Goal: Information Seeking & Learning: Stay updated

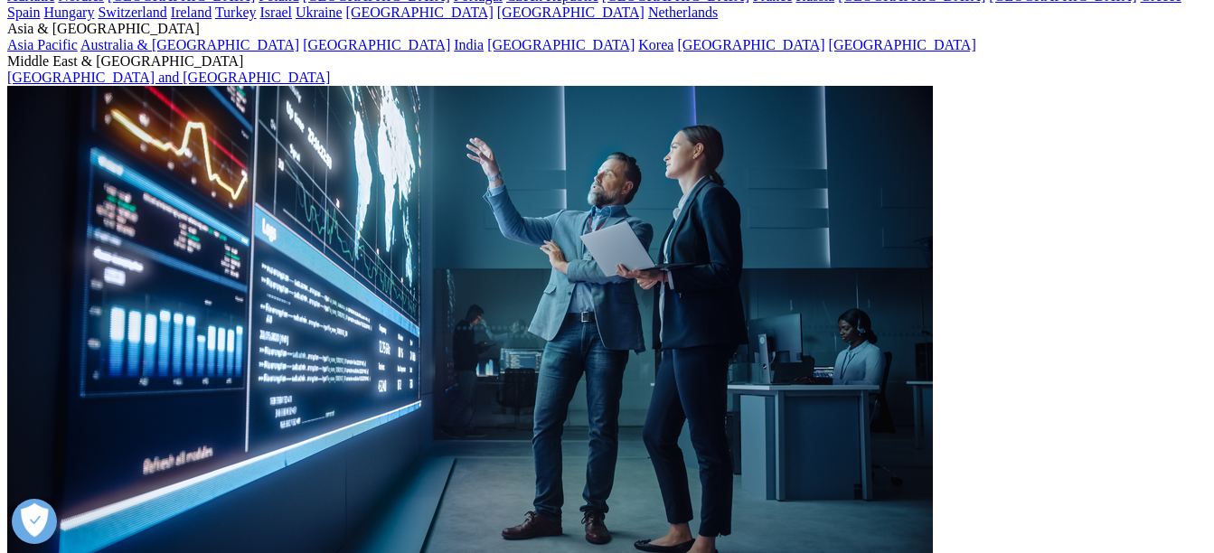
scroll to position [181, 0]
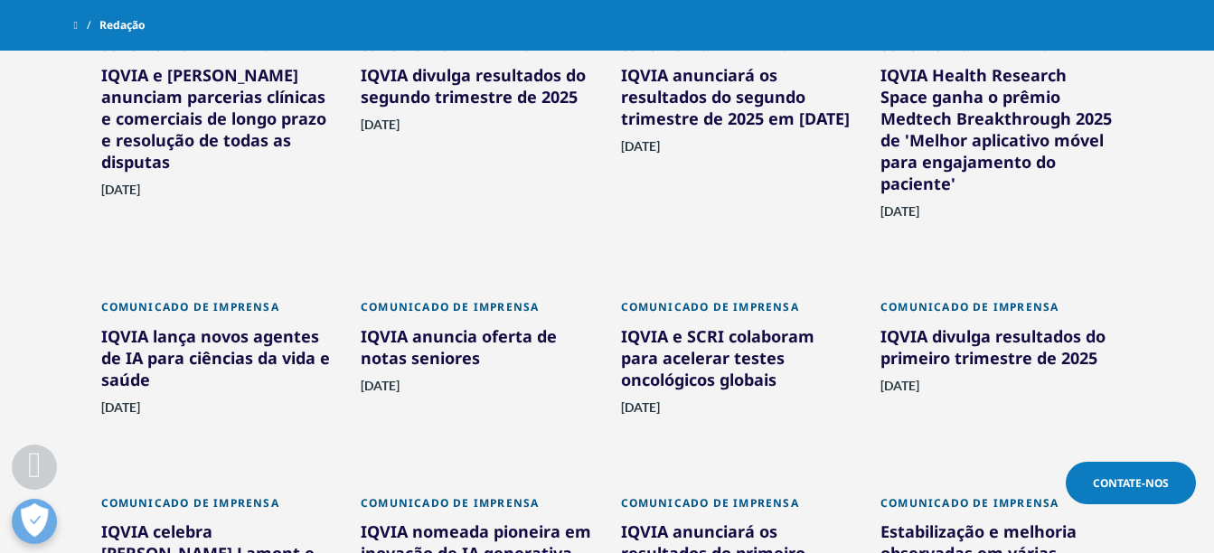
scroll to position [1135, 0]
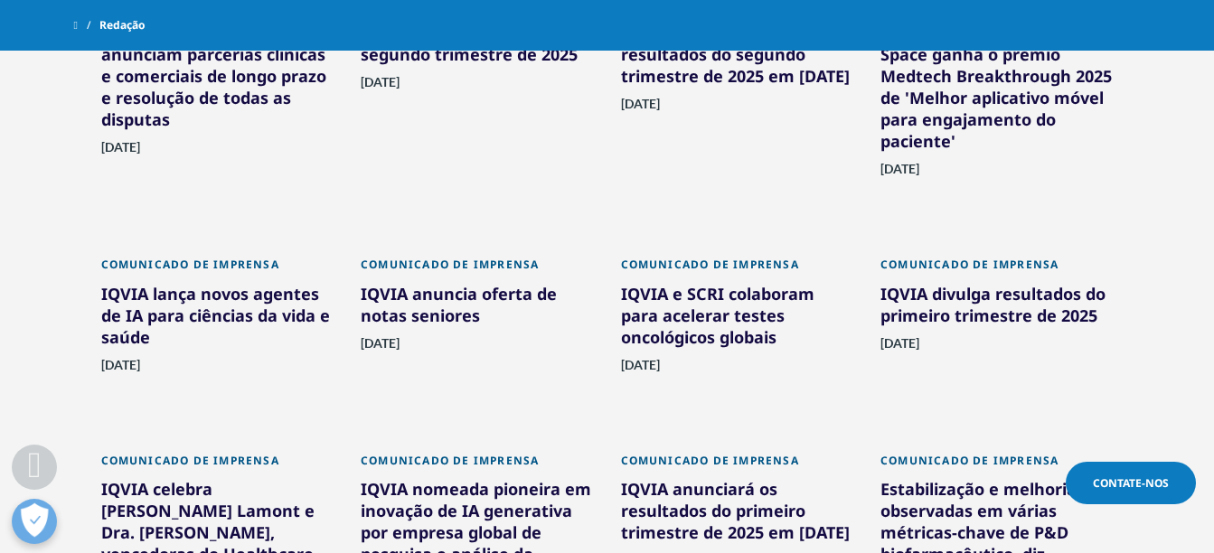
click at [187, 308] on div "IQVIA lança novos agentes de IA para ciências da vida e saúde" at bounding box center [217, 319] width 233 height 72
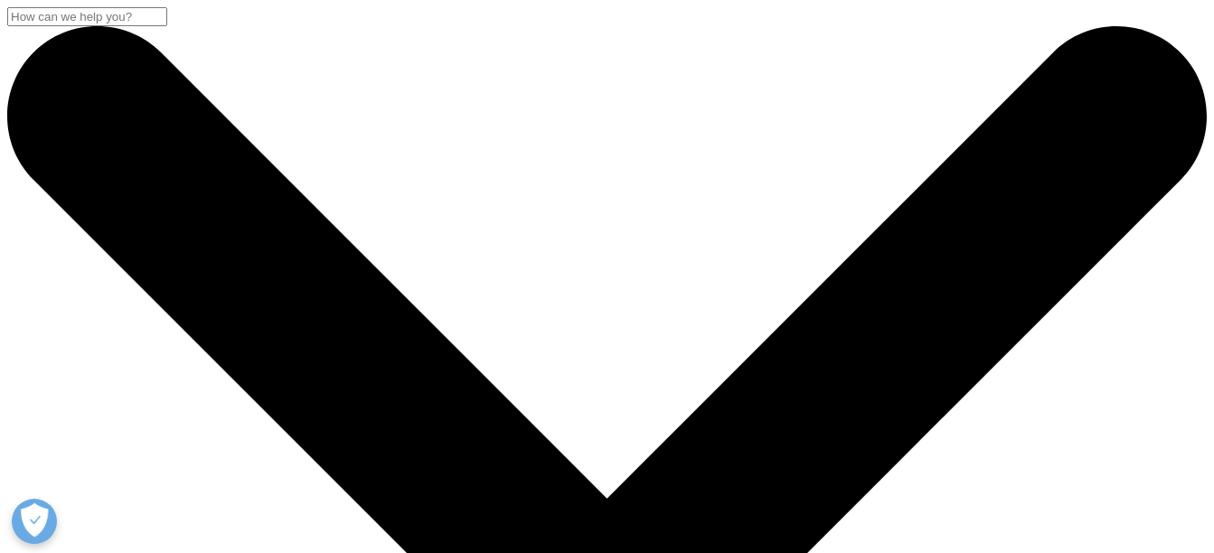
drag, startPoint x: 574, startPoint y: 240, endPoint x: 927, endPoint y: 240, distance: 353.5
copy h2 "agentes de IA"
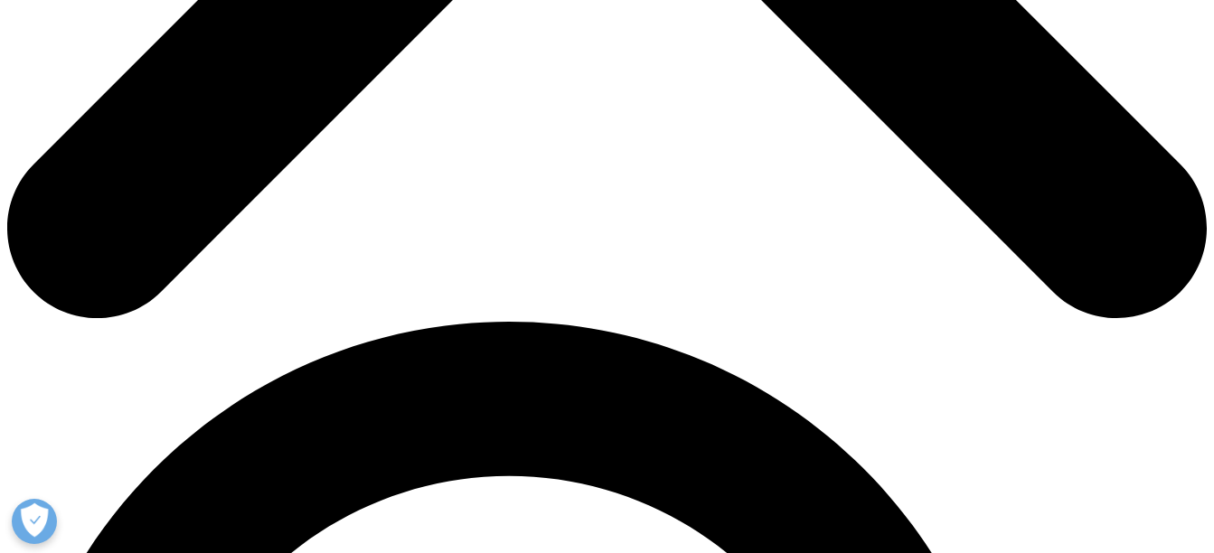
scroll to position [864, 0]
